Goal: Transaction & Acquisition: Purchase product/service

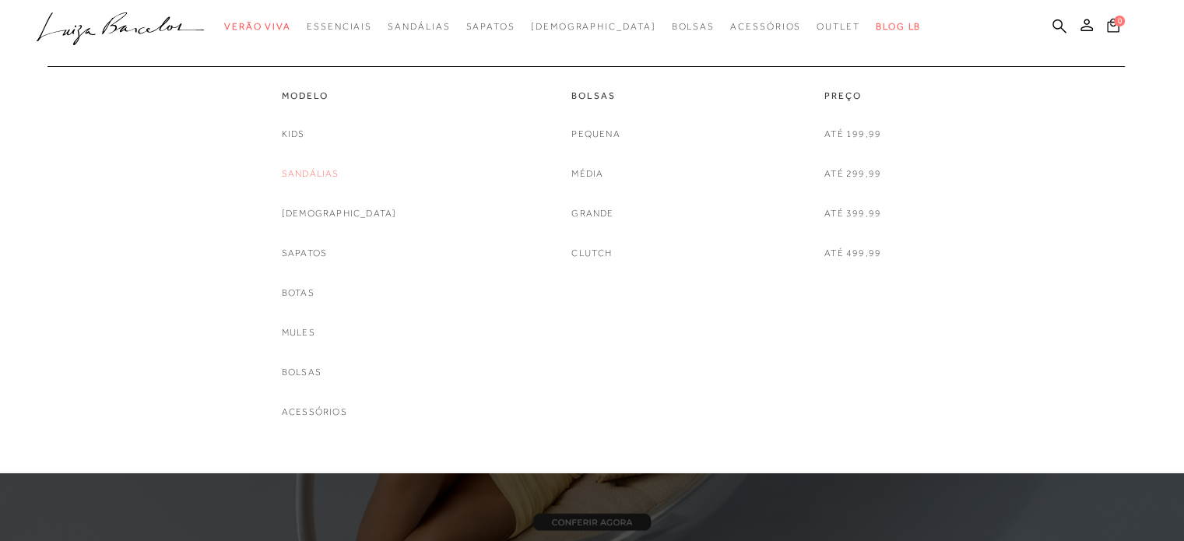
click at [328, 166] on link "Sandálias" at bounding box center [311, 174] width 58 height 16
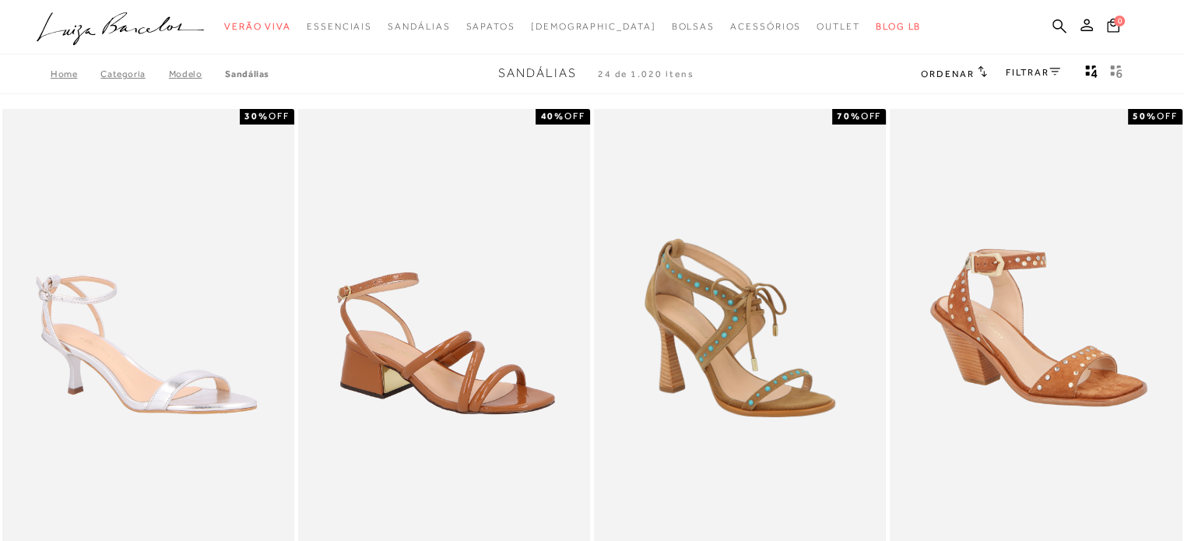
click at [1033, 72] on link "FILTRAR" at bounding box center [1033, 72] width 54 height 11
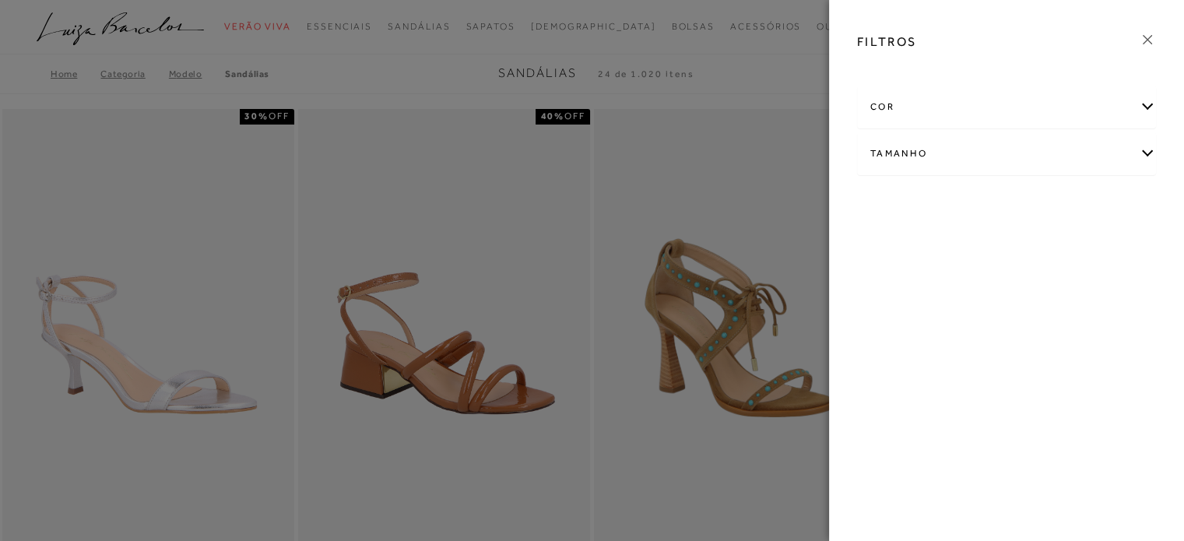
click at [978, 114] on div "cor" at bounding box center [1006, 106] width 297 height 41
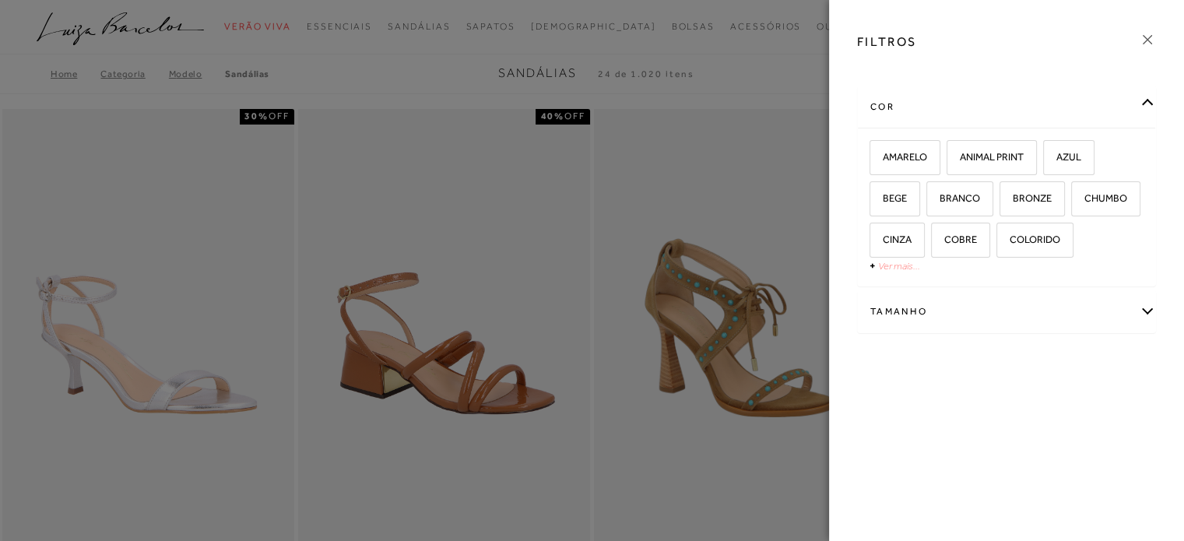
click at [897, 270] on link "Ver mais..." at bounding box center [899, 266] width 42 height 12
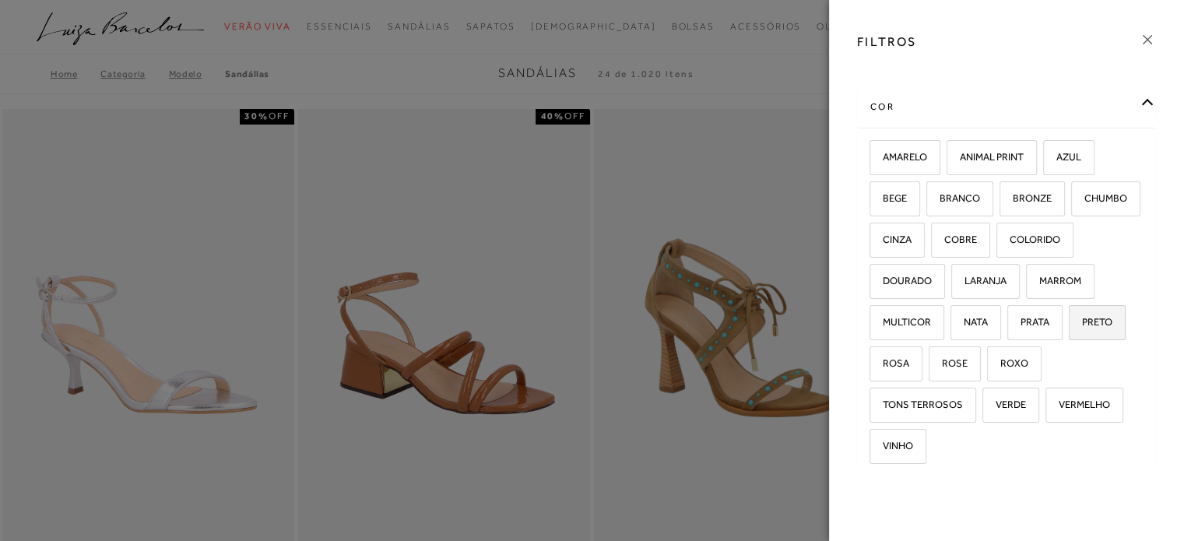
click at [1070, 328] on span "PRETO" at bounding box center [1091, 322] width 42 height 12
click at [1066, 332] on input "PRETO" at bounding box center [1074, 325] width 16 height 16
checkbox input "true"
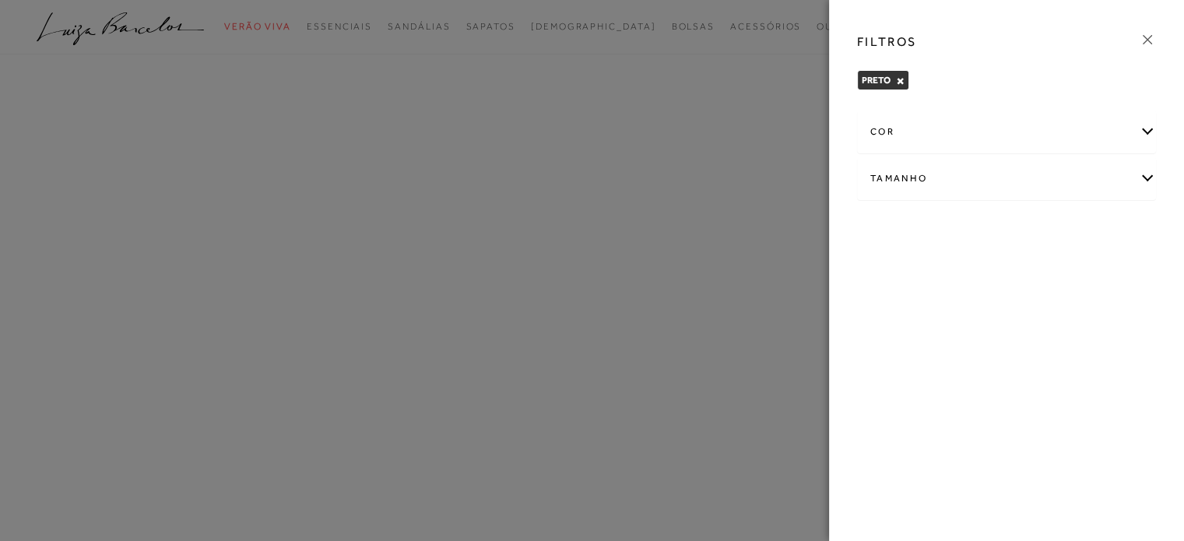
click at [776, 58] on div at bounding box center [592, 270] width 1184 height 541
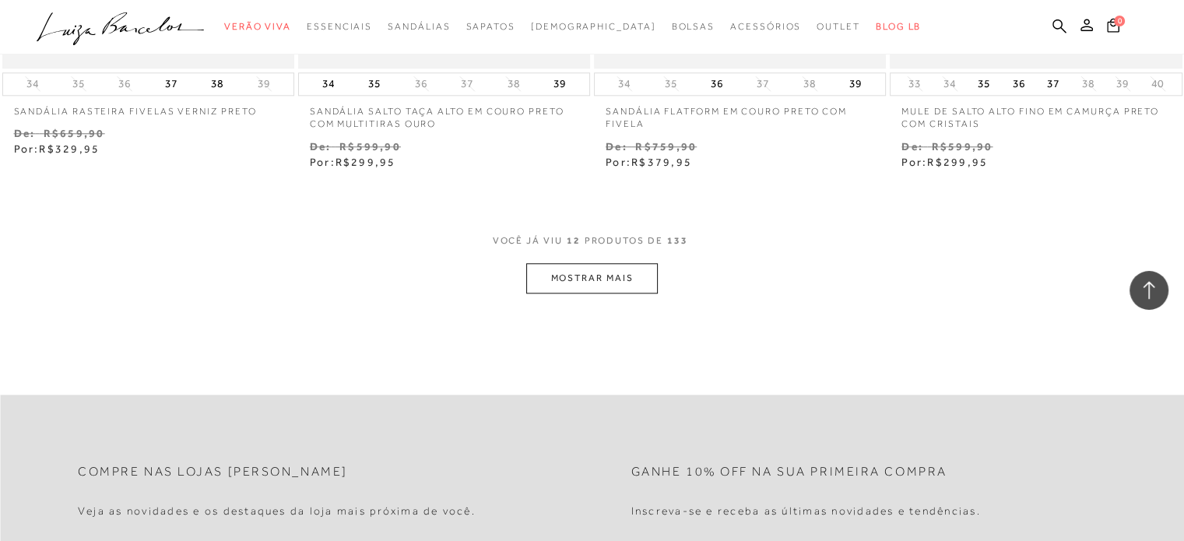
scroll to position [1713, 0]
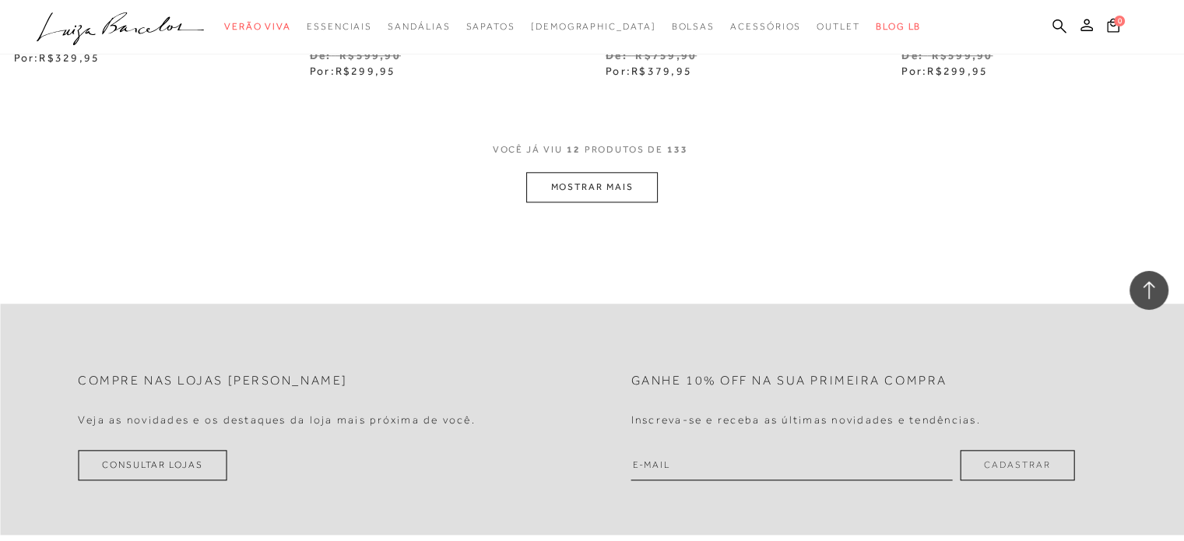
click at [582, 165] on div "VOCê JÁ VIU 12 PRODUTOS DE 133" at bounding box center [592, 157] width 199 height 29
click at [584, 181] on button "MOSTRAR MAIS" at bounding box center [591, 187] width 131 height 30
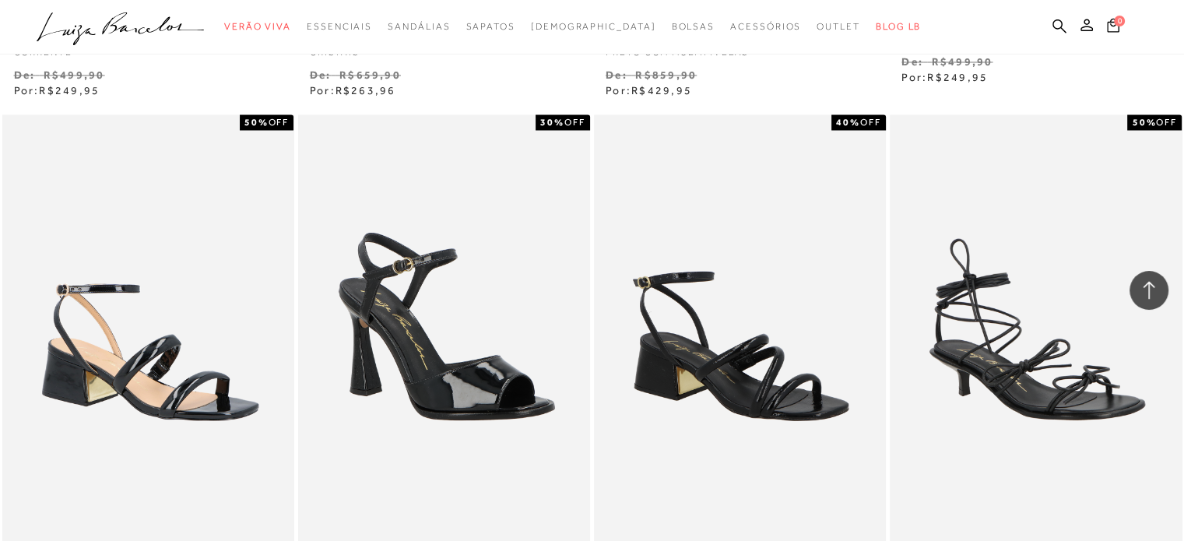
scroll to position [2862, 0]
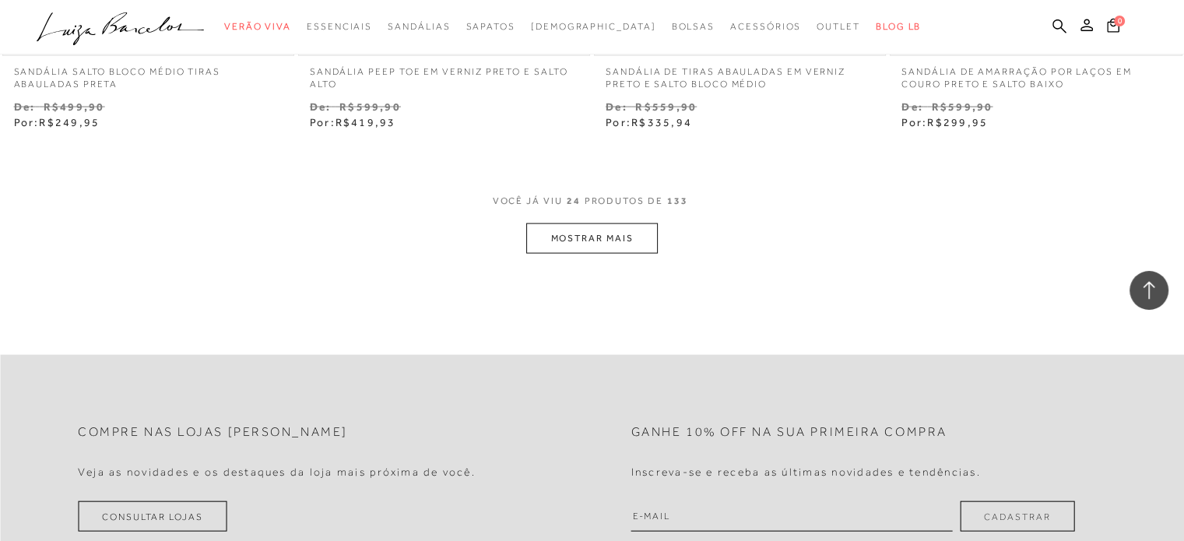
click at [565, 235] on button "MOSTRAR MAIS" at bounding box center [591, 238] width 131 height 30
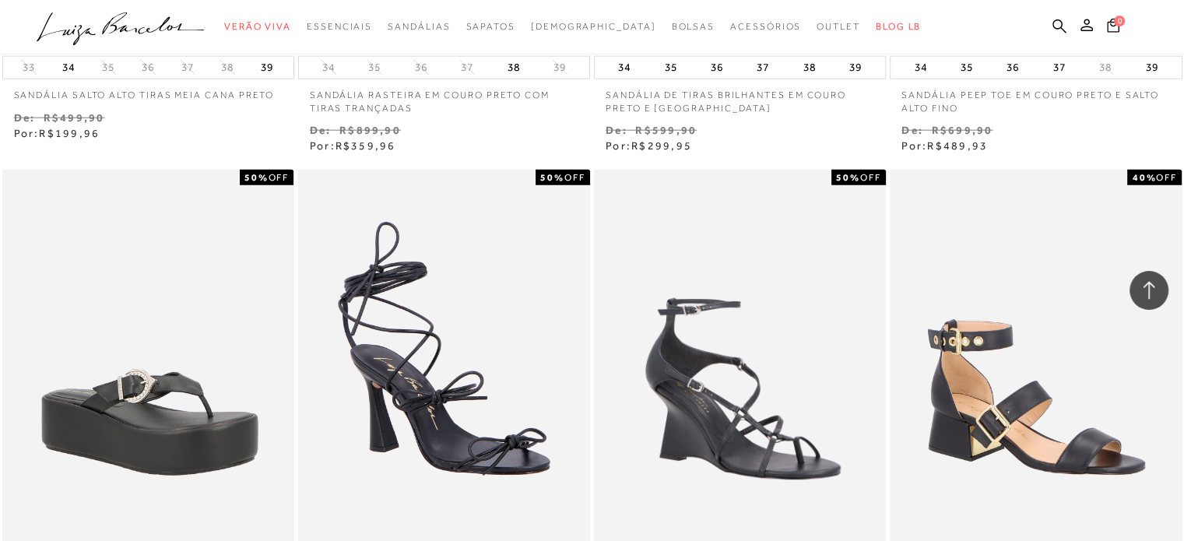
scroll to position [3874, 0]
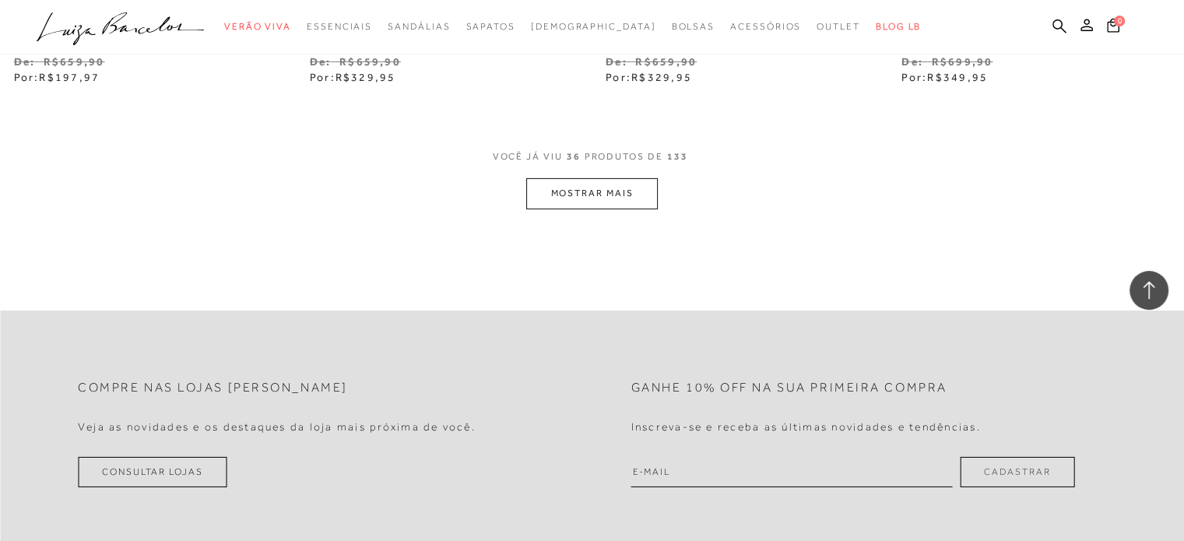
click at [584, 185] on button "MOSTRAR MAIS" at bounding box center [591, 193] width 131 height 30
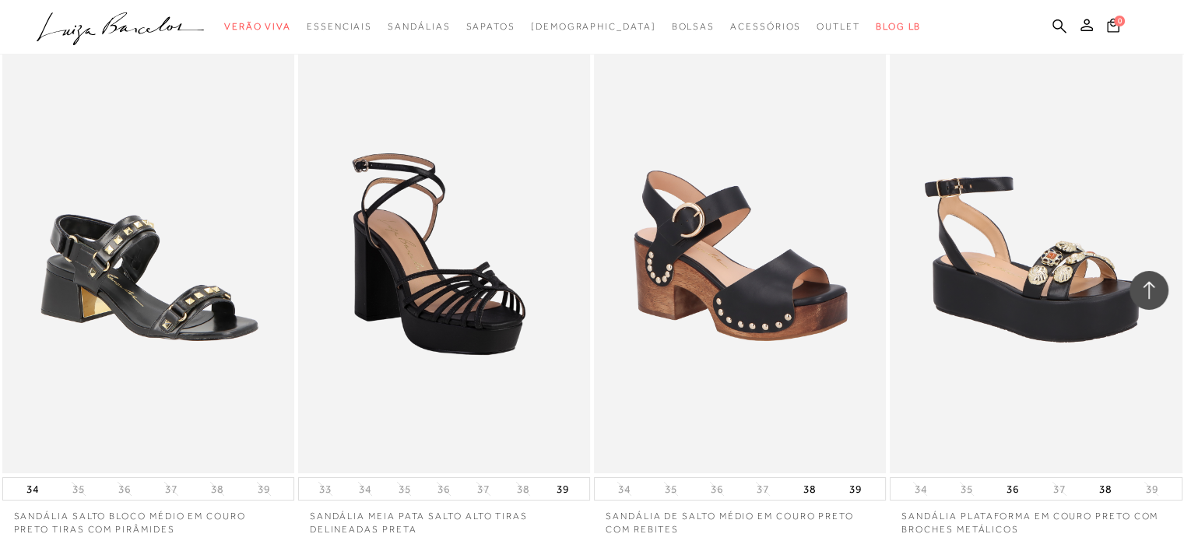
scroll to position [5664, 0]
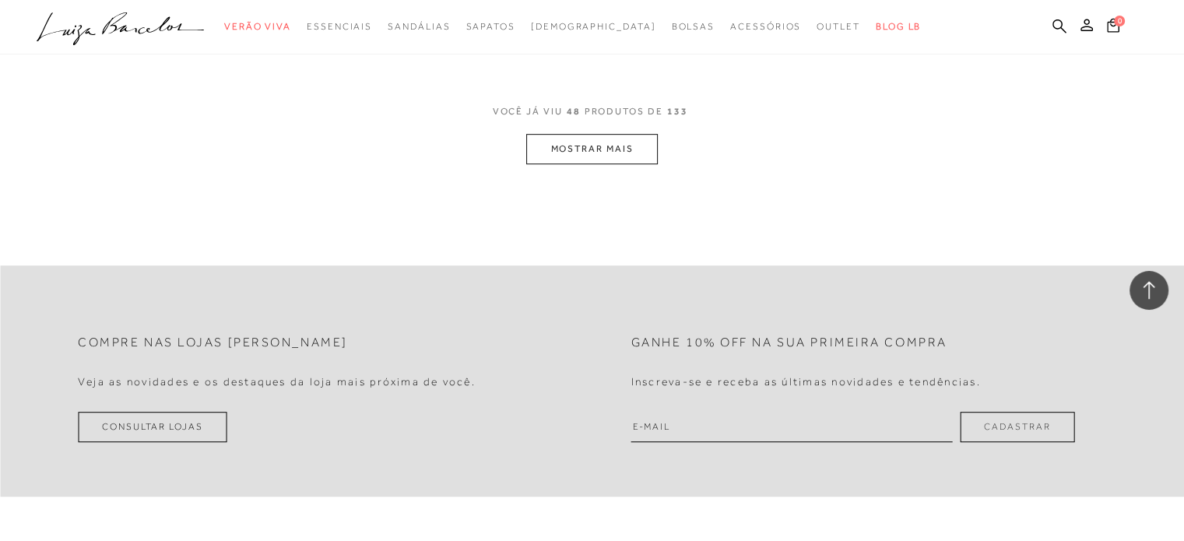
click at [589, 153] on button "MOSTRAR MAIS" at bounding box center [591, 149] width 131 height 30
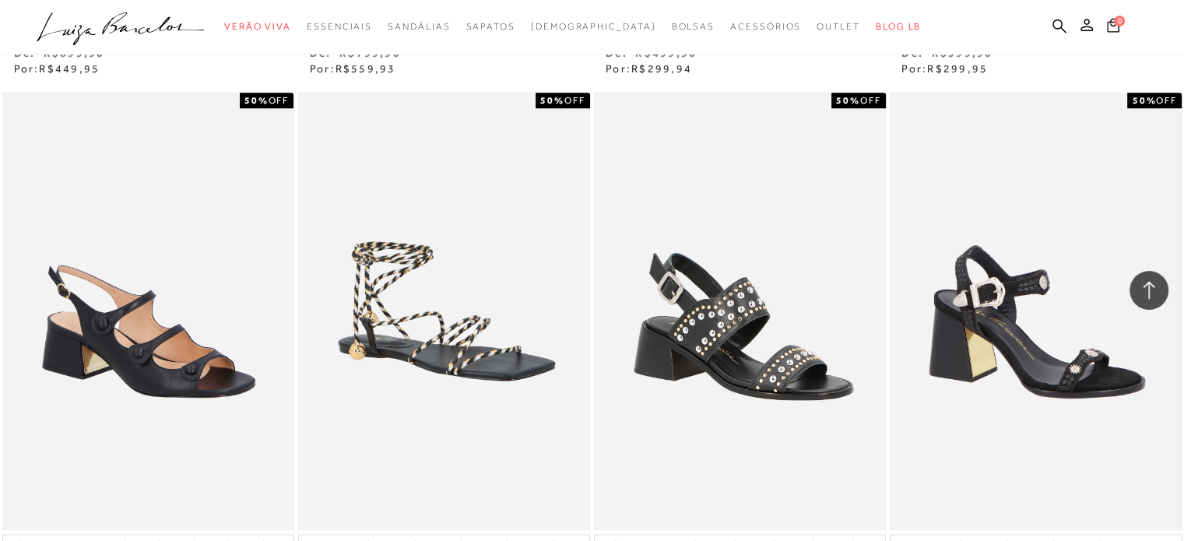
scroll to position [7922, 0]
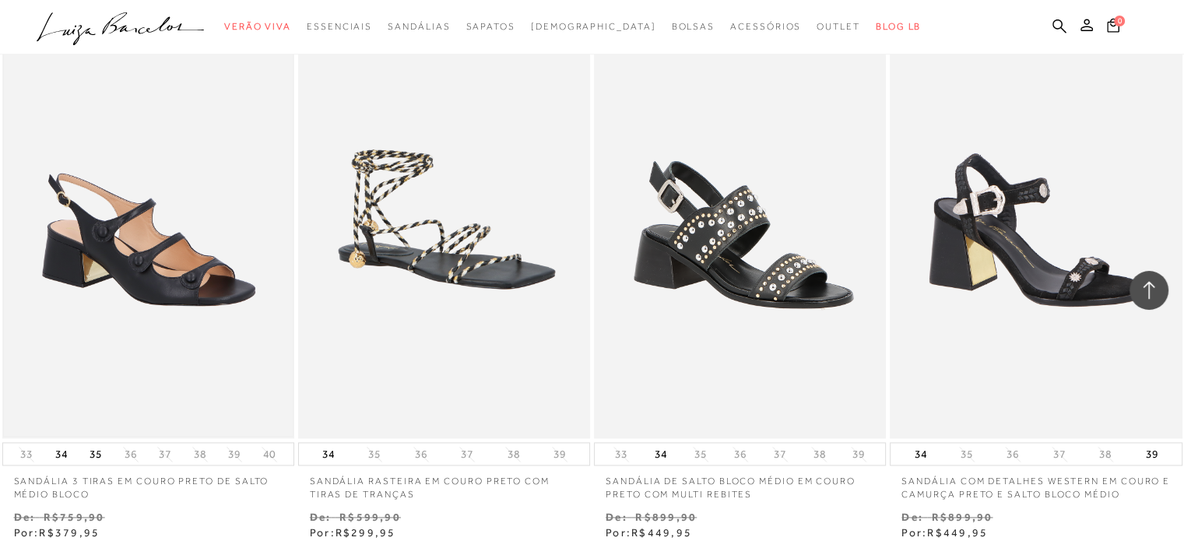
click at [221, 267] on img at bounding box center [148, 219] width 289 height 434
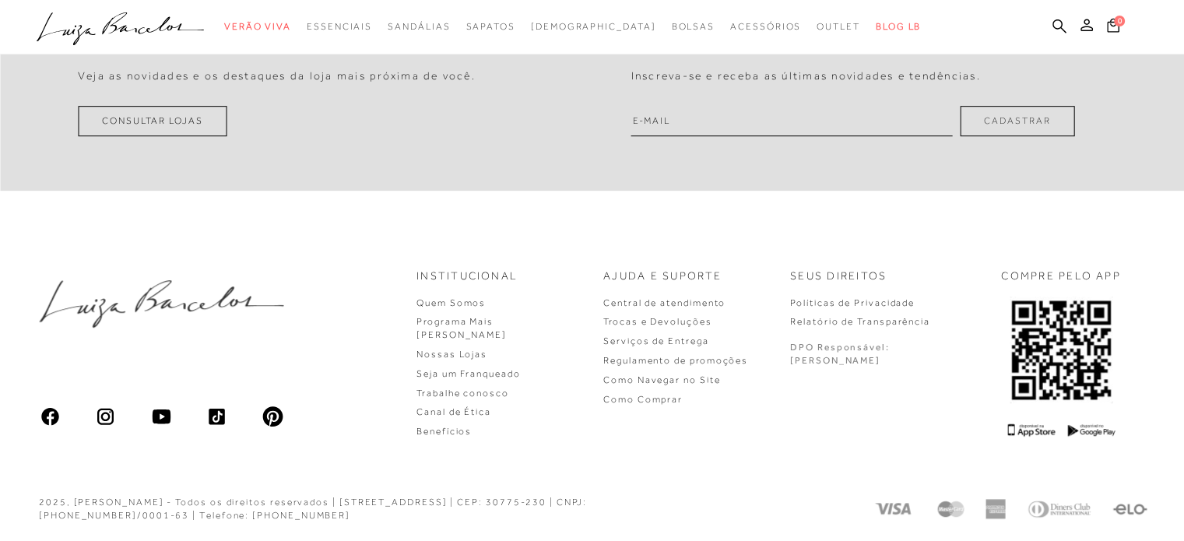
scroll to position [865, 0]
